Goal: Check status: Check status

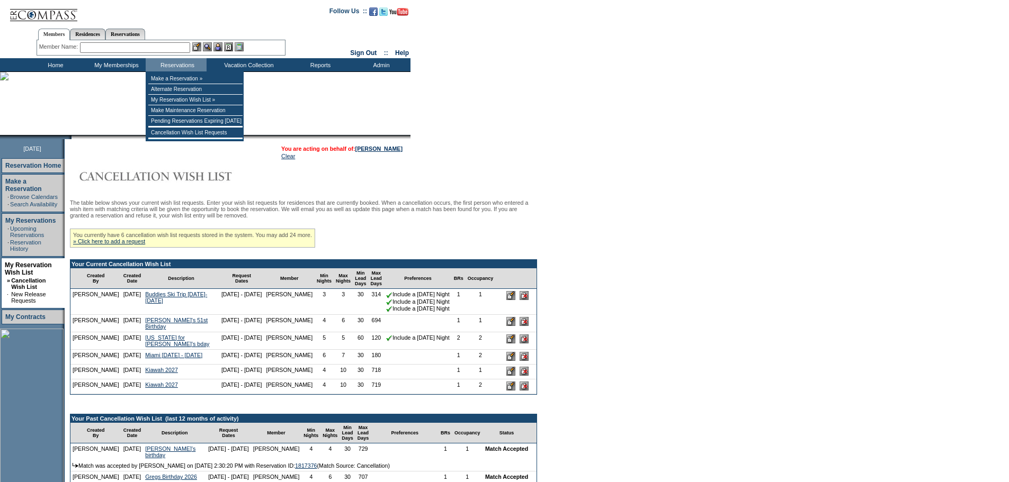
click at [148, 46] on input "text" at bounding box center [135, 47] width 110 height 11
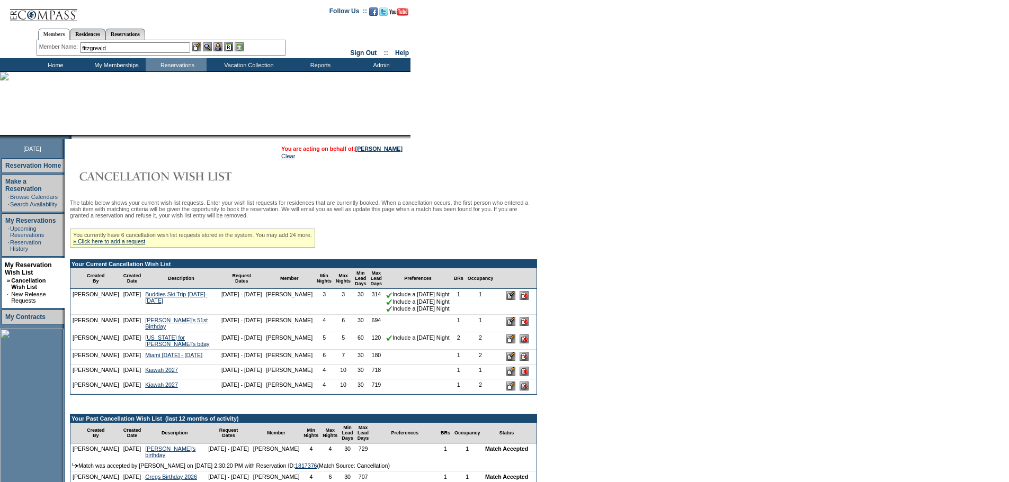
click at [118, 48] on input "fitzgreald" at bounding box center [135, 47] width 110 height 11
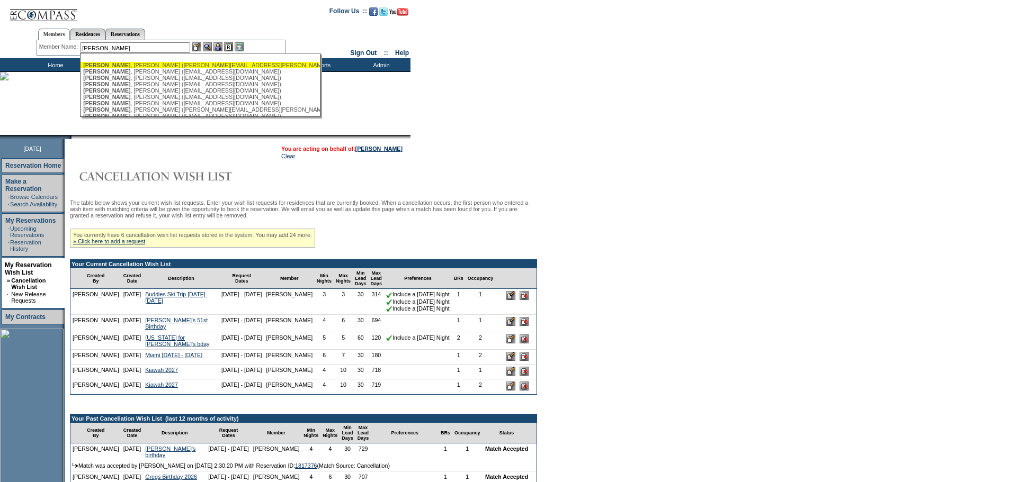
click at [123, 64] on div "[PERSON_NAME] ([PERSON_NAME][EMAIL_ADDRESS][PERSON_NAME][DOMAIN_NAME])" at bounding box center [199, 65] width 233 height 6
type input "[PERSON_NAME] ([PERSON_NAME][EMAIL_ADDRESS][PERSON_NAME][DOMAIN_NAME])"
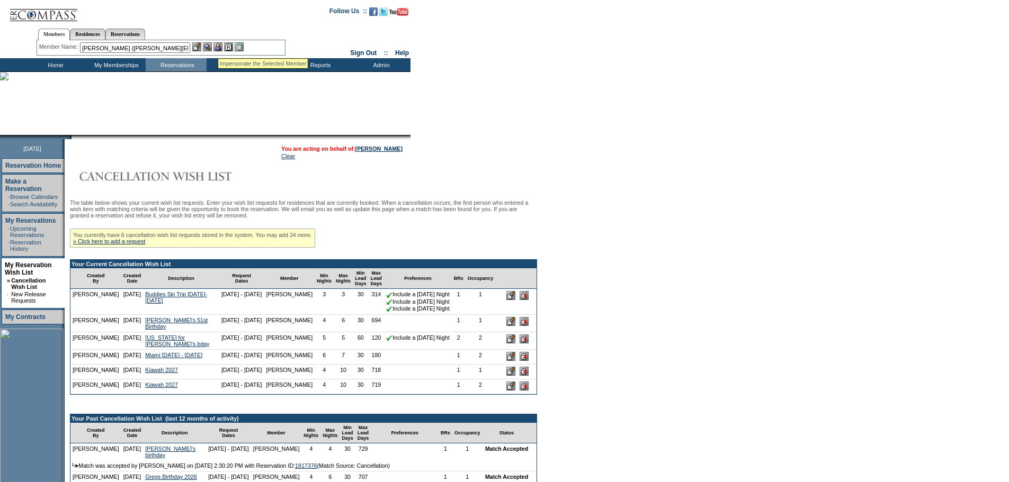
click at [221, 46] on img at bounding box center [217, 46] width 9 height 9
click at [211, 46] on img at bounding box center [207, 46] width 9 height 9
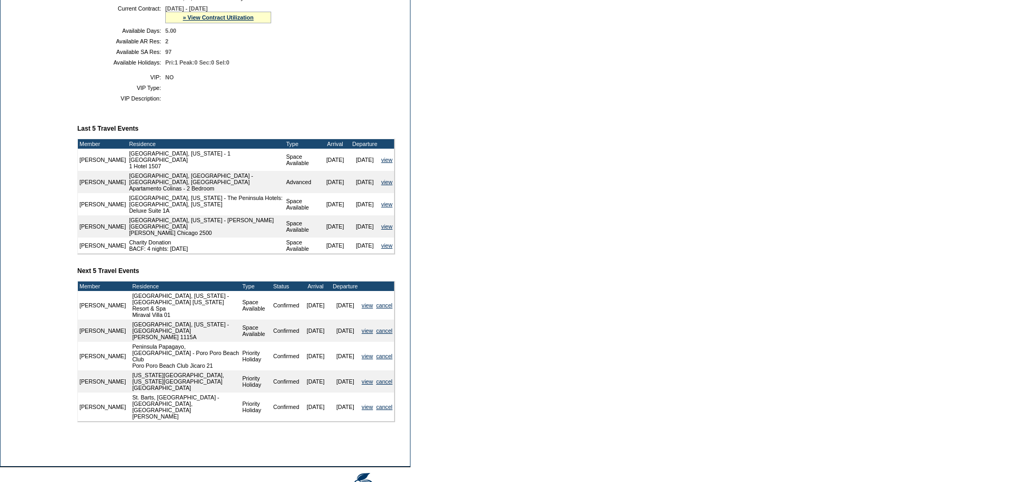
scroll to position [265, 0]
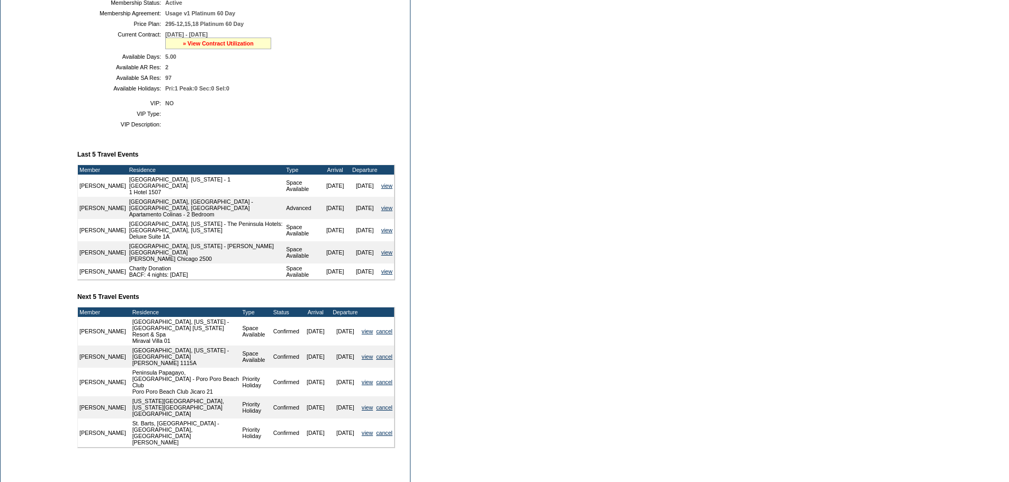
click at [219, 47] on link "» View Contract Utilization" at bounding box center [218, 43] width 71 height 6
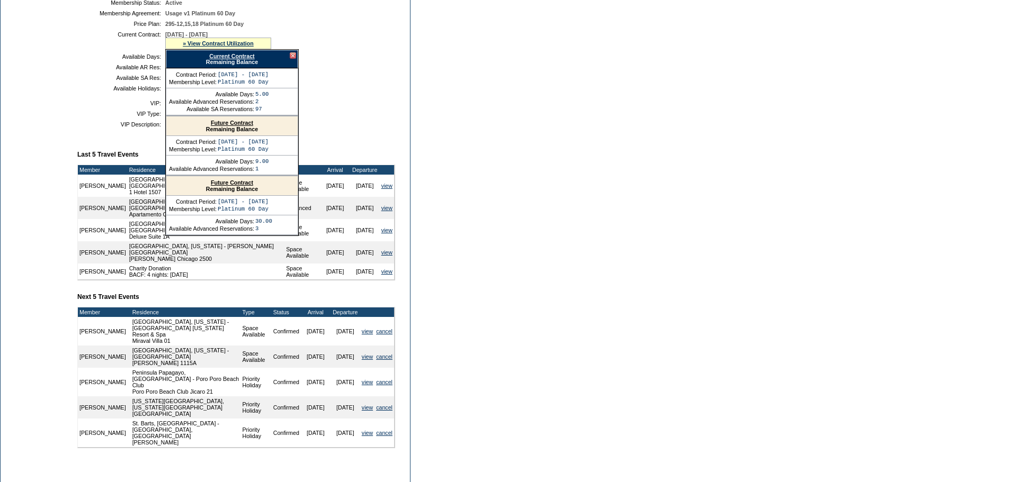
click at [219, 59] on link "Current Contract" at bounding box center [231, 56] width 45 height 6
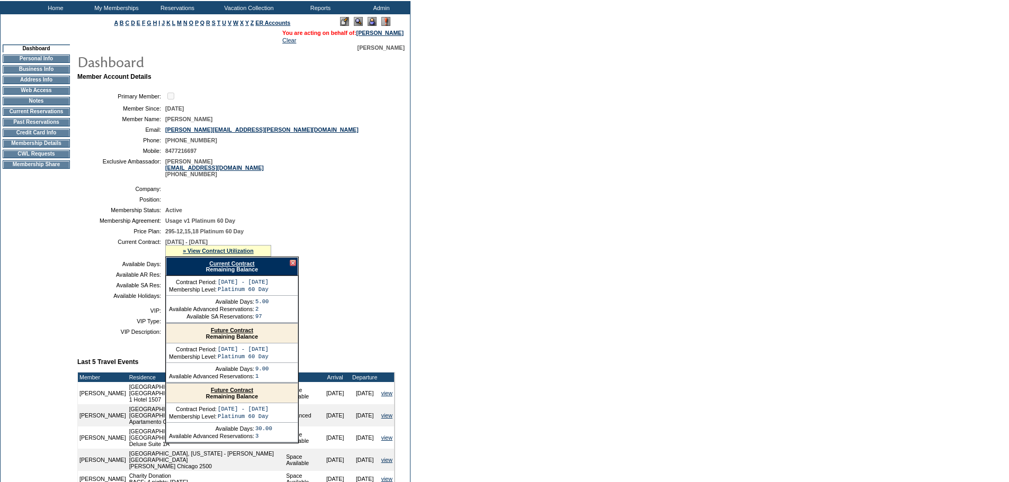
scroll to position [53, 0]
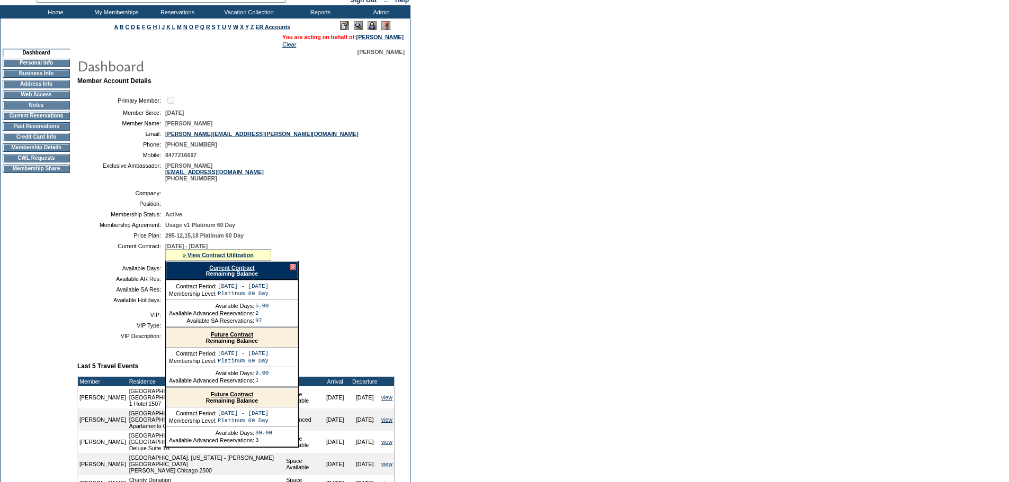
click at [54, 11] on td "Home" at bounding box center [54, 11] width 61 height 13
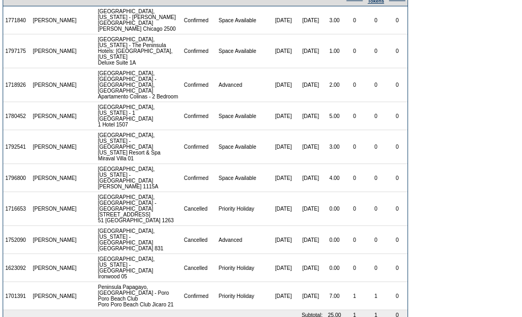
scroll to position [103, 0]
